Goal: Navigation & Orientation: Find specific page/section

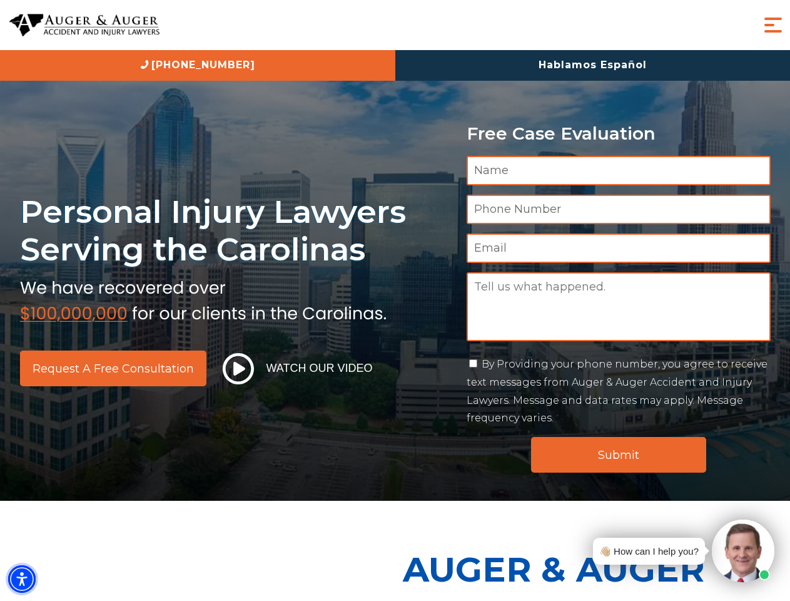
click at [22, 579] on img "Accessibility Menu" at bounding box center [22, 579] width 28 height 28
